Goal: Information Seeking & Learning: Learn about a topic

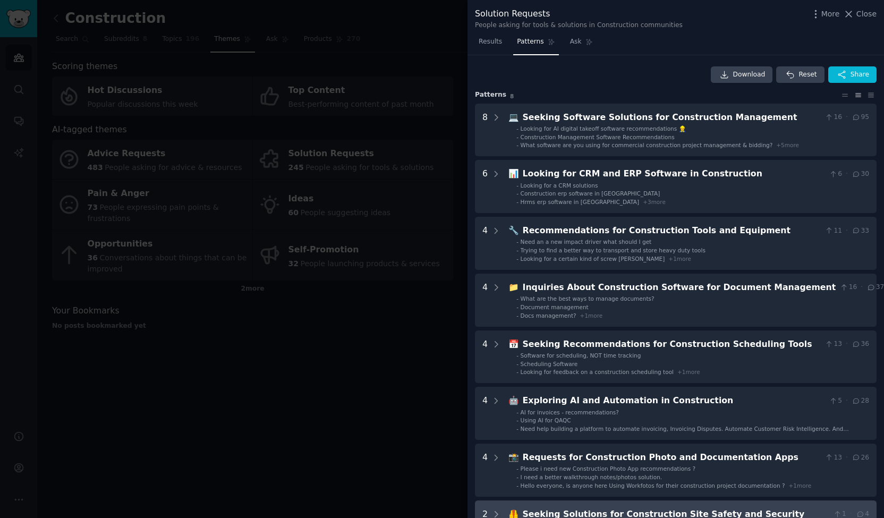
scroll to position [1, 0]
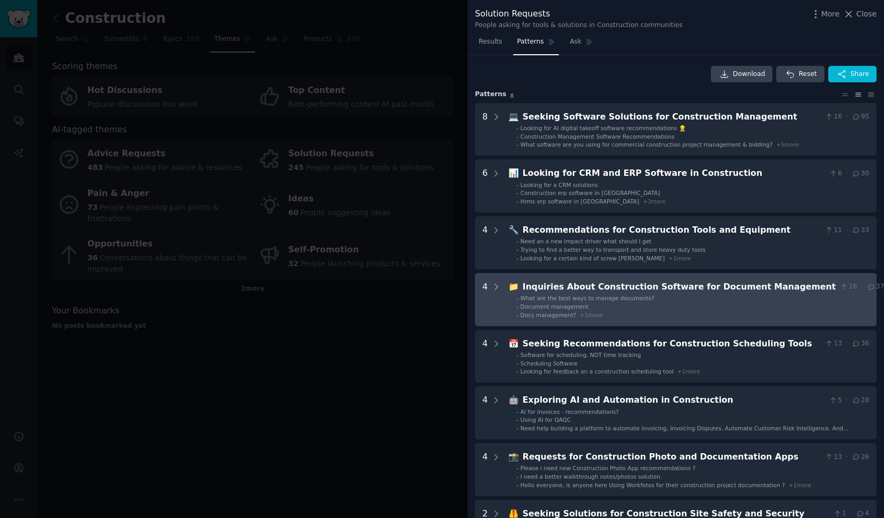
click at [631, 314] on li "- Docs management? + 1 more" at bounding box center [700, 314] width 368 height 7
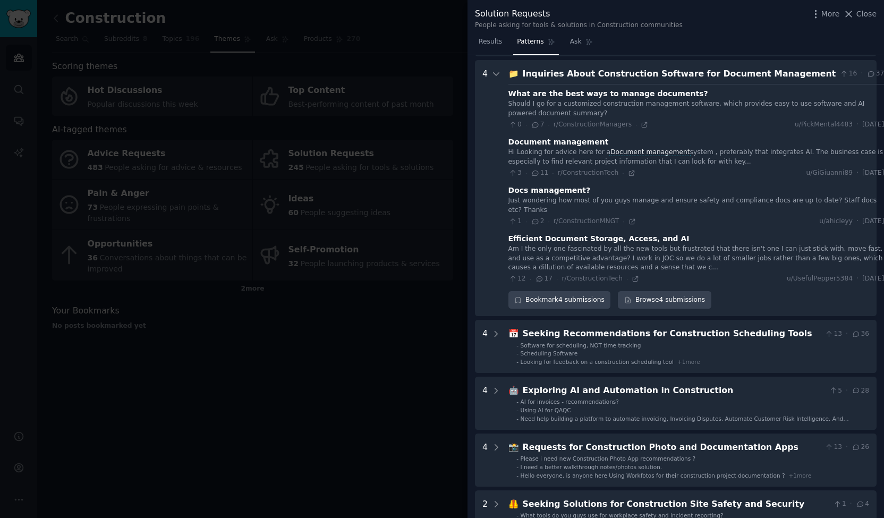
scroll to position [218, 0]
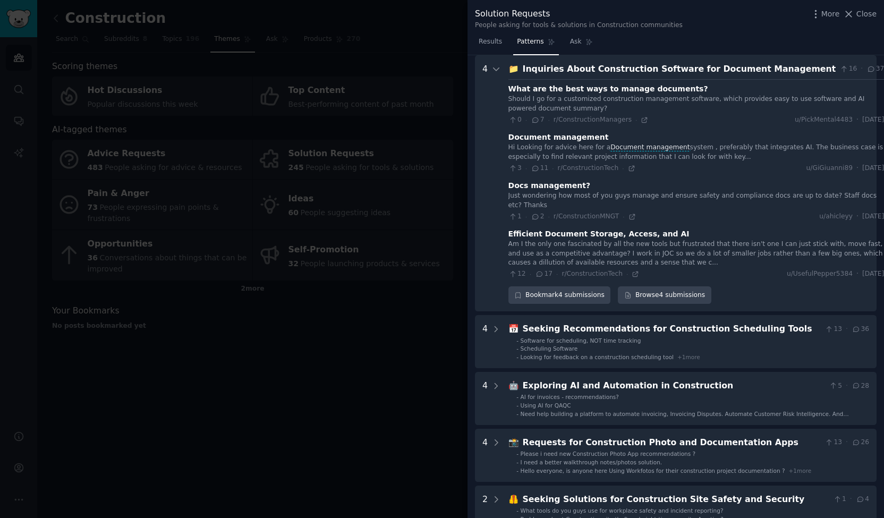
click at [539, 120] on span "7" at bounding box center [537, 120] width 13 height 10
click at [531, 120] on icon at bounding box center [536, 119] width 10 height 7
click at [639, 289] on link "Browse 4 submissions" at bounding box center [664, 295] width 93 height 18
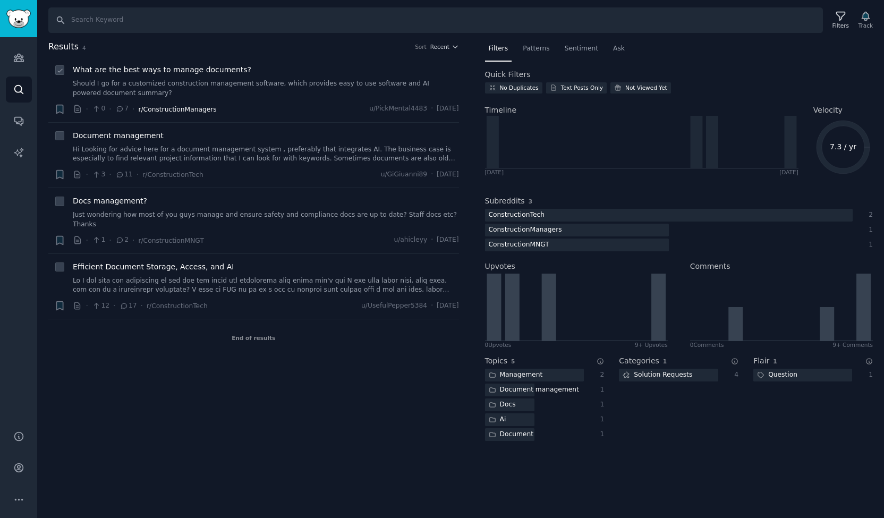
click at [207, 106] on span "r/ConstructionManagers" at bounding box center [177, 109] width 78 height 7
click at [97, 67] on span "What are the best ways to manage documents?" at bounding box center [162, 69] width 179 height 11
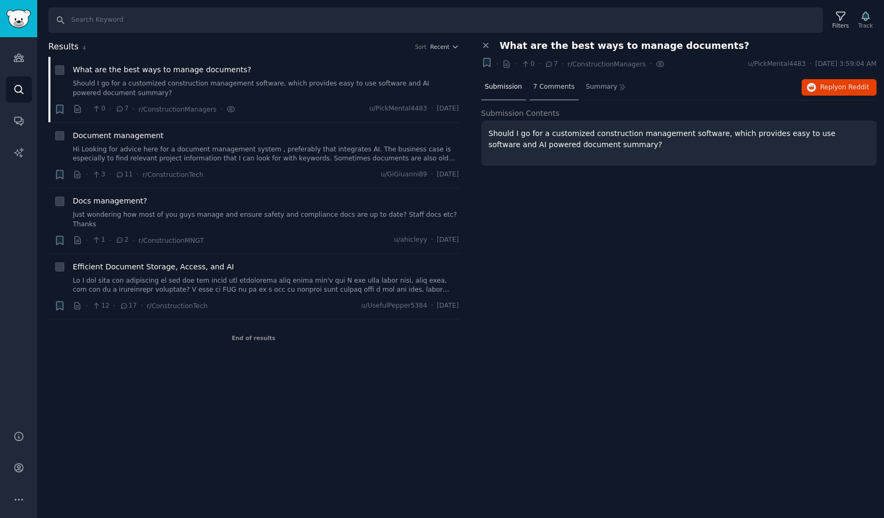
click at [541, 89] on span "7 Comments" at bounding box center [553, 87] width 41 height 10
